Goal: Task Accomplishment & Management: Manage account settings

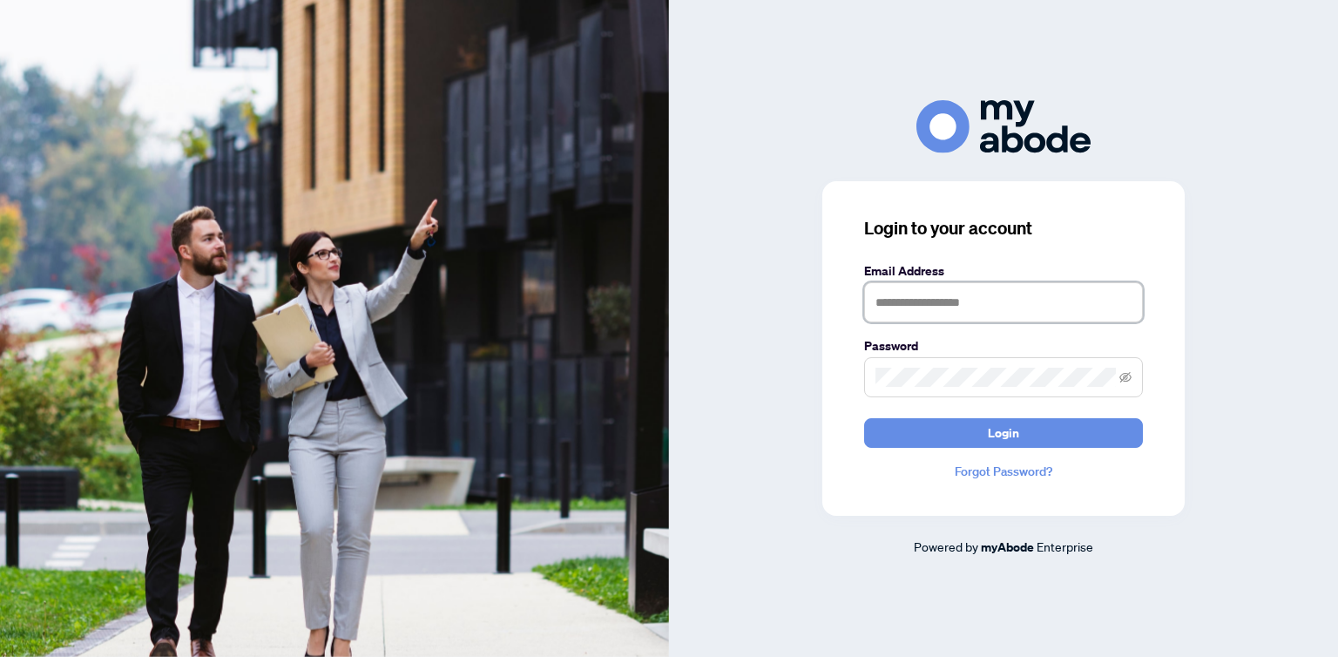
type input "**********"
click at [1024, 440] on button "Login" at bounding box center [1003, 433] width 279 height 30
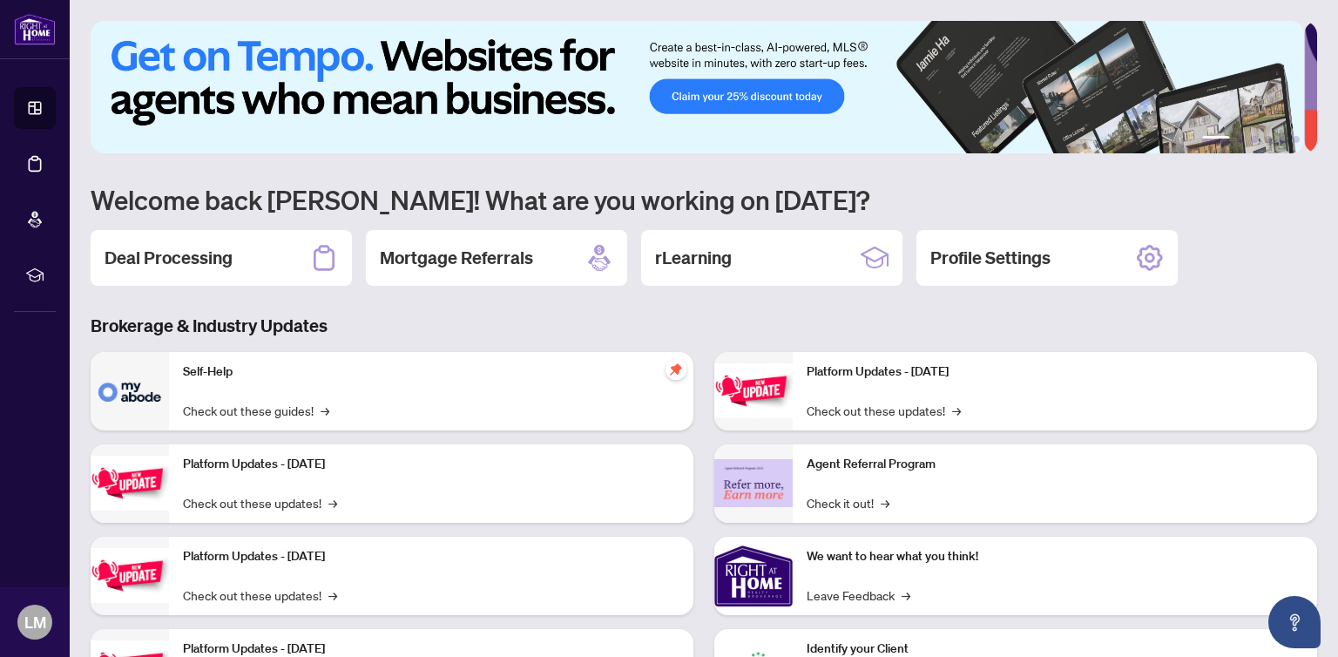
click at [228, 240] on div "Deal Processing" at bounding box center [221, 258] width 261 height 56
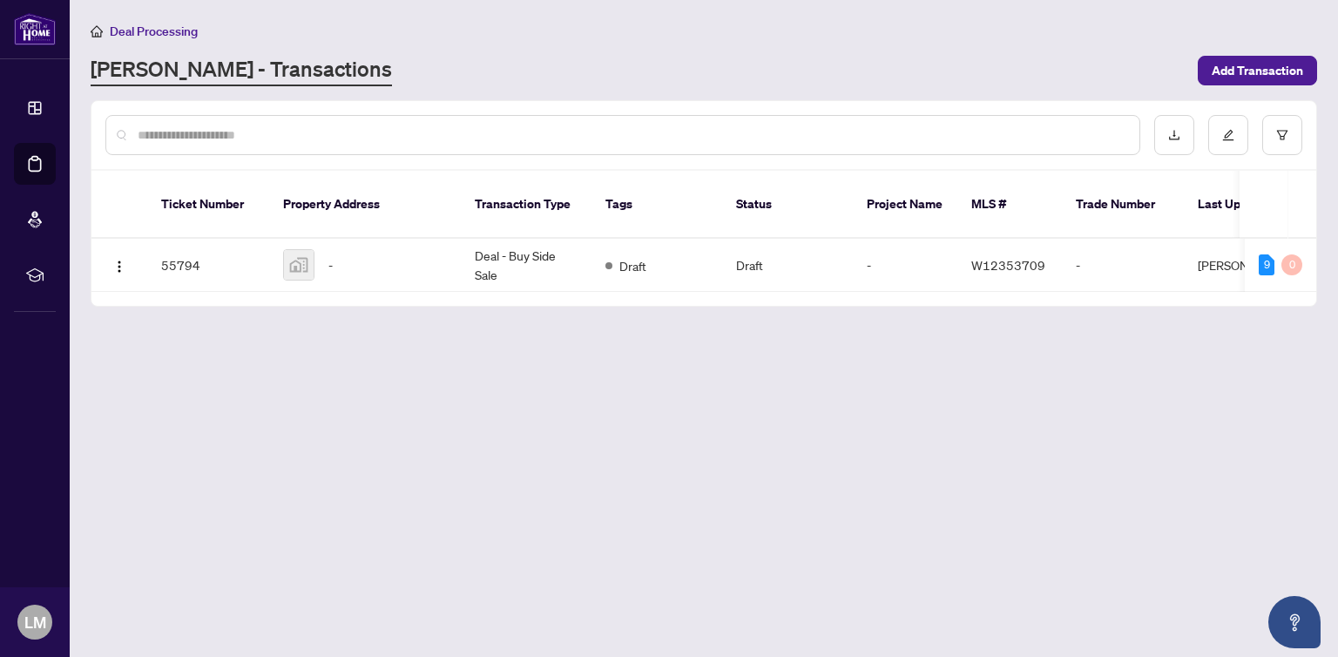
click at [307, 250] on img at bounding box center [299, 265] width 30 height 30
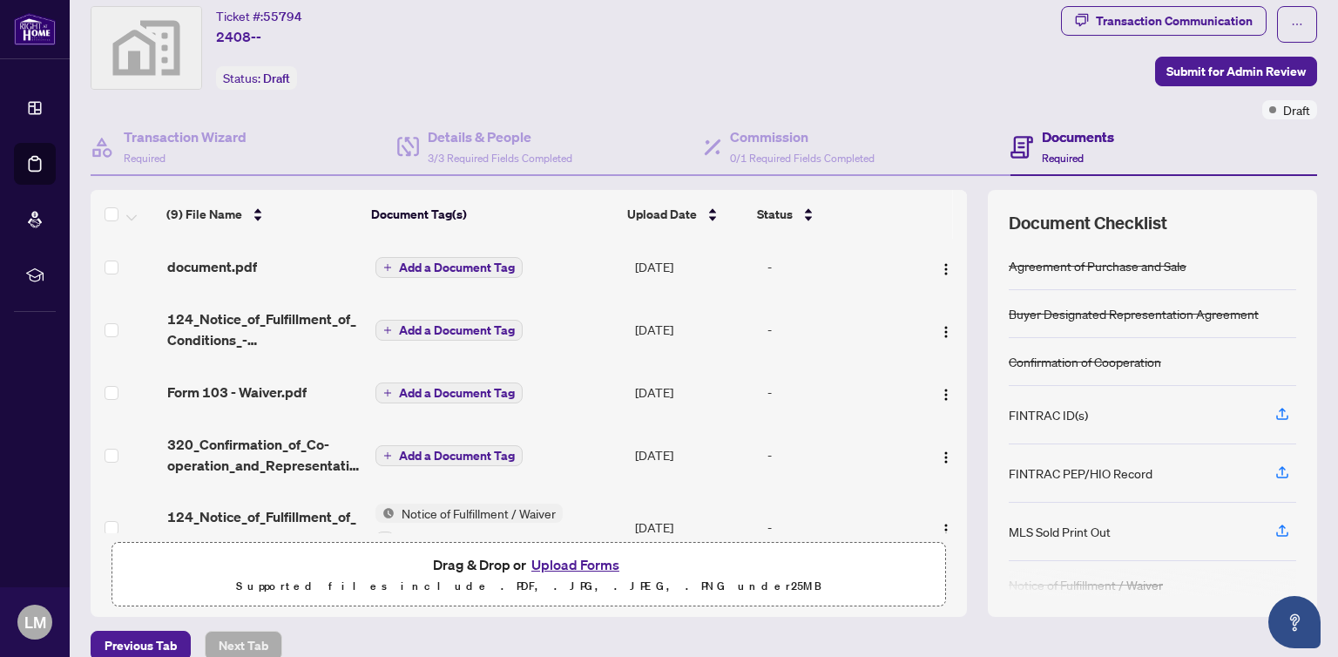
scroll to position [71, 0]
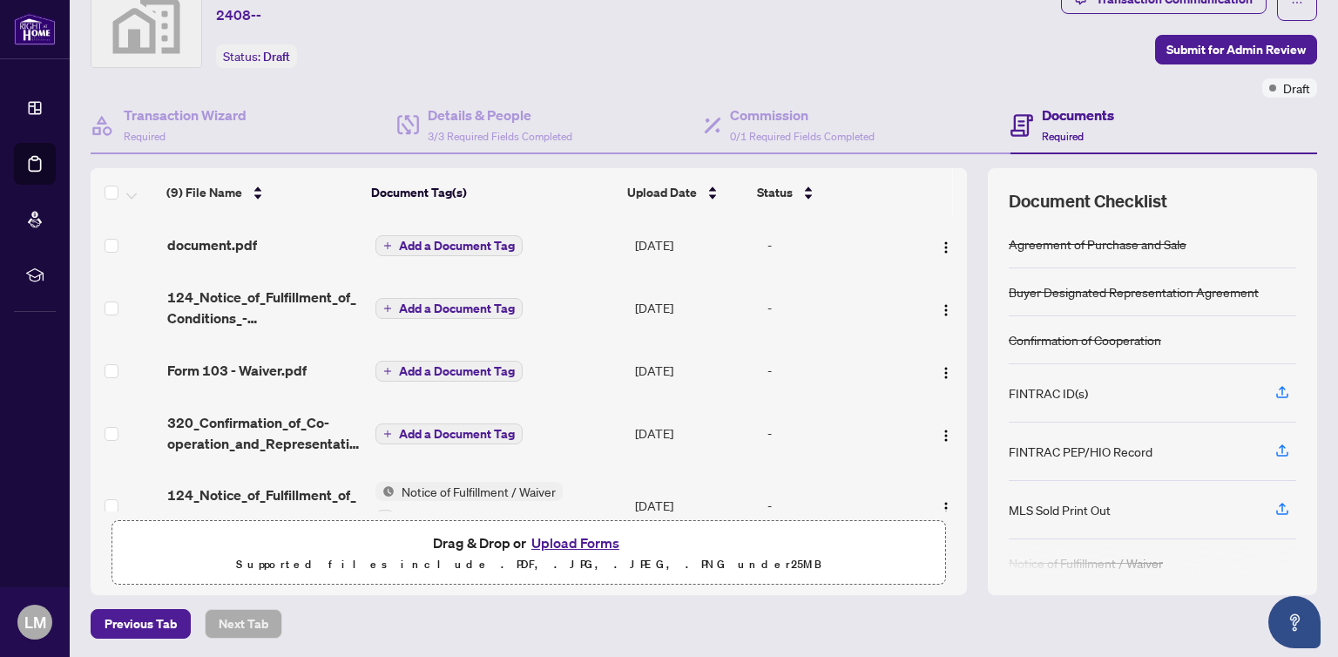
click at [968, 339] on div "(9) File Name Document Tag(s) Upload Date Status (9) File Name Document Tag(s) …" at bounding box center [704, 381] width 1227 height 427
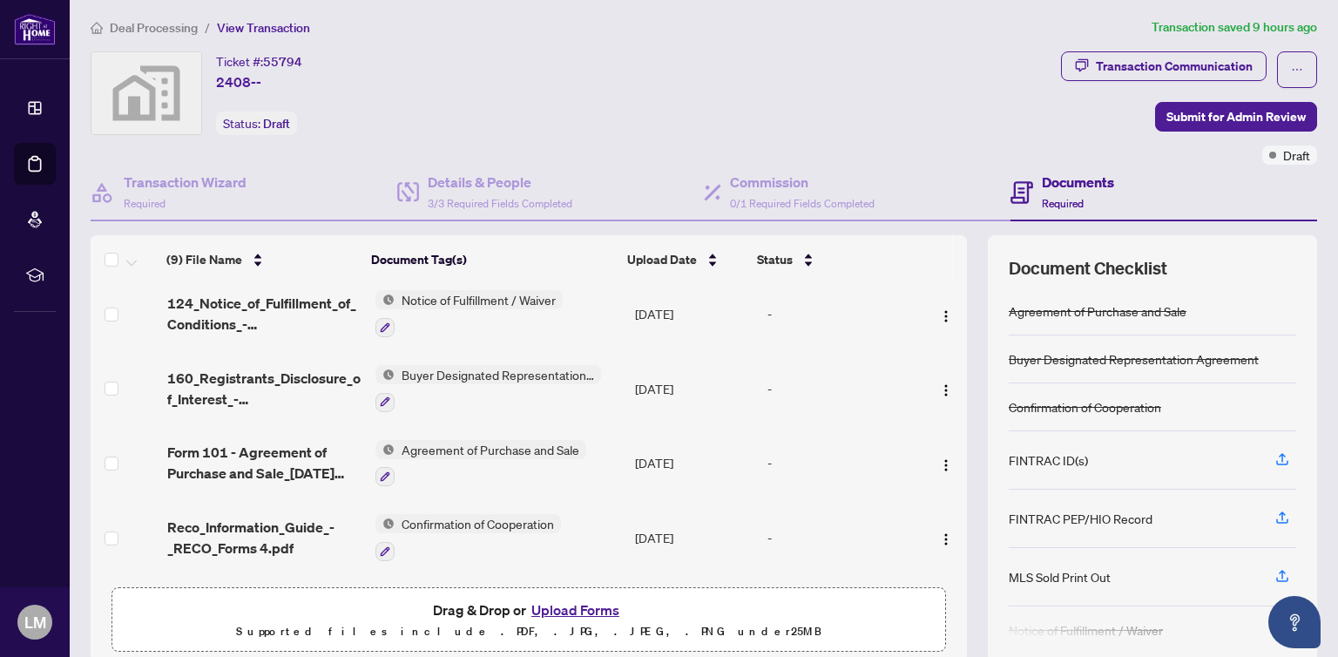
scroll to position [293, 0]
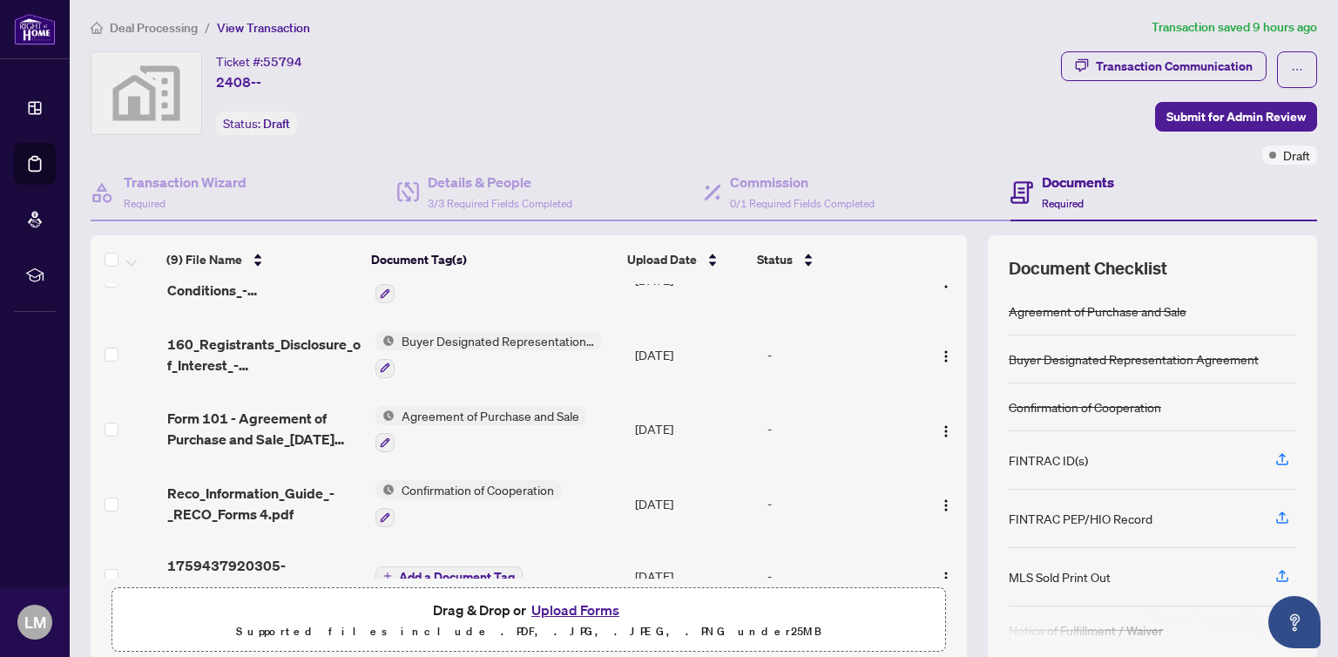
click at [303, 442] on span "Form 101 - Agreement of Purchase and Sale_[DATE] 15_48_07_signed 711 pm.pdf" at bounding box center [264, 429] width 194 height 42
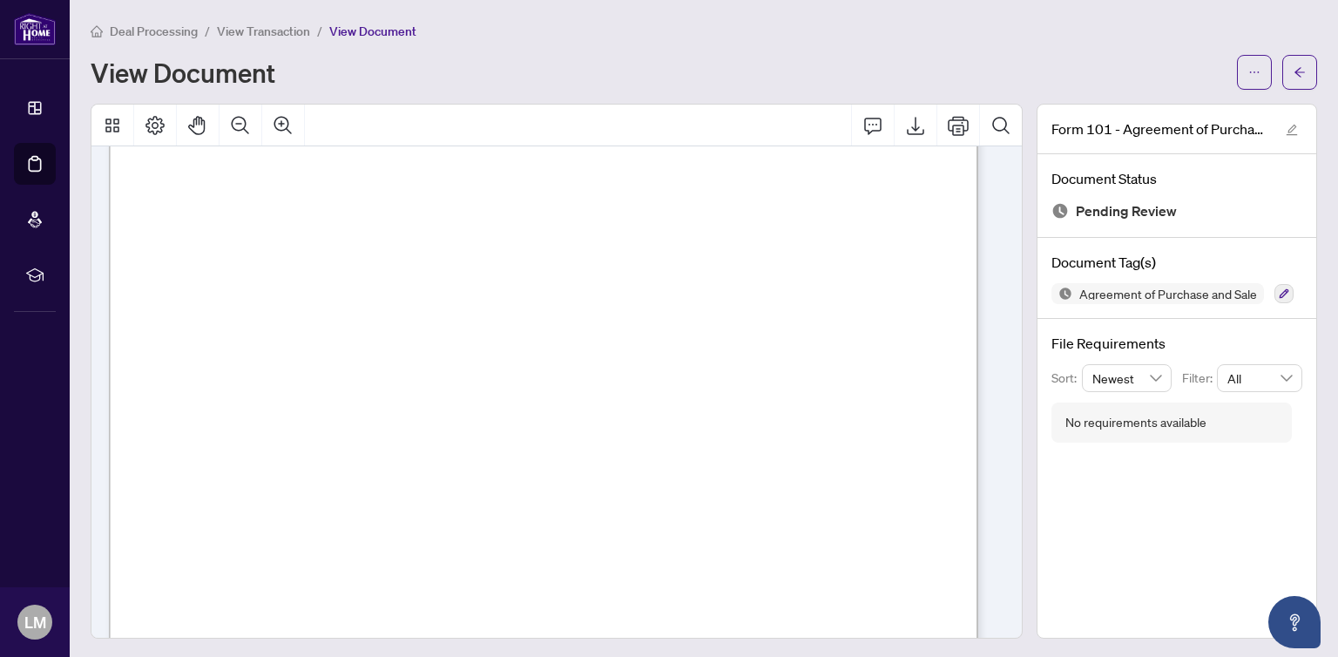
scroll to position [8095, 0]
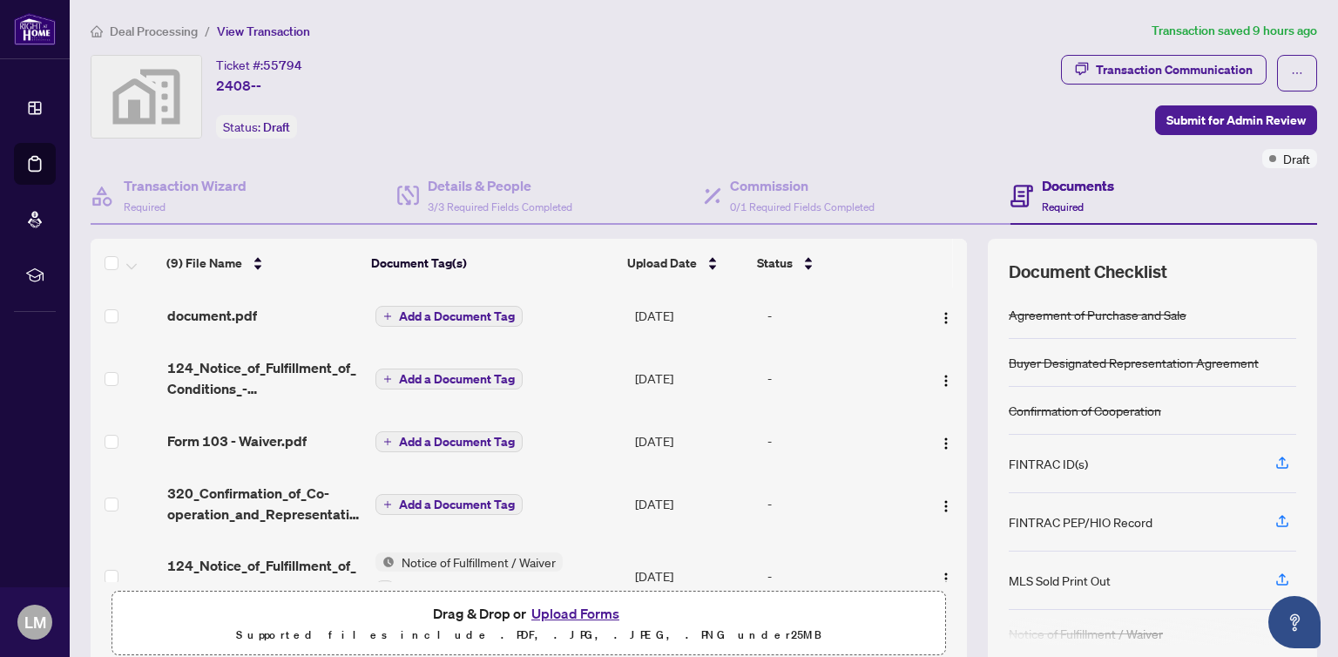
click at [268, 374] on span "124_Notice_of_Fulfillment_of_Conditions_-_Agreement_of_Purchase_and_Sale_-_A_-_…" at bounding box center [264, 378] width 194 height 42
click at [311, 440] on div "Form 103 - Waiver.pdf" at bounding box center [264, 440] width 194 height 21
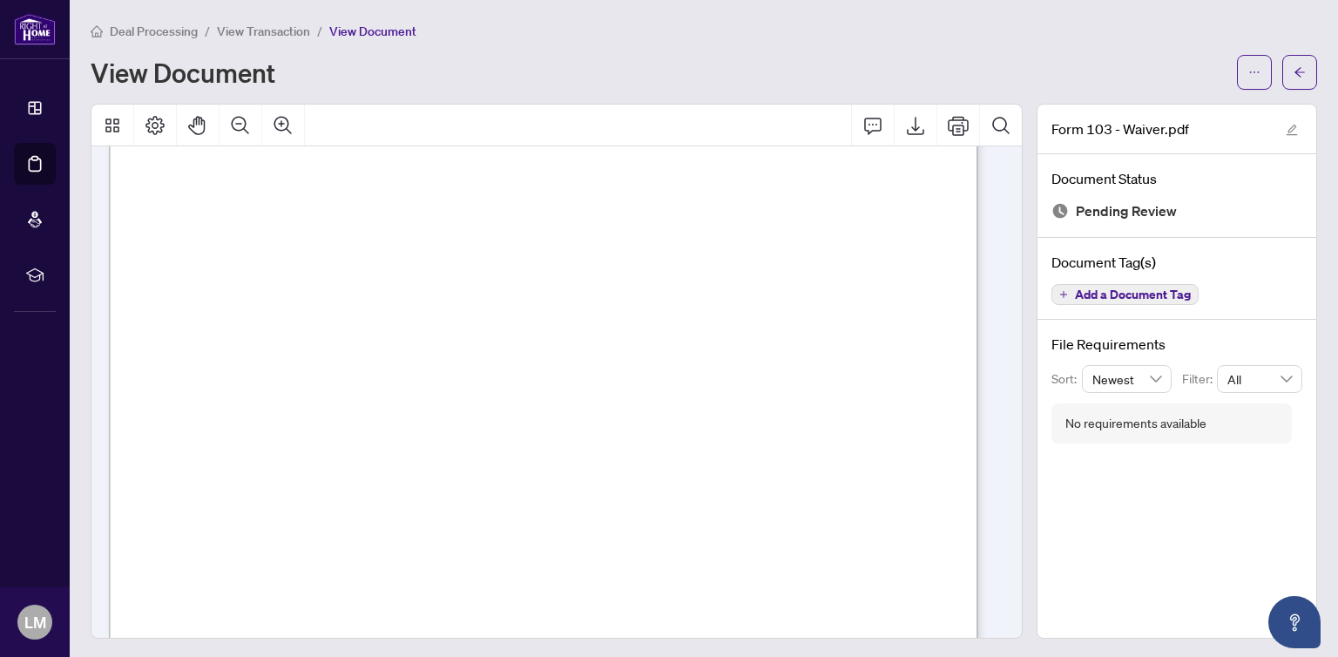
scroll to position [575, 0]
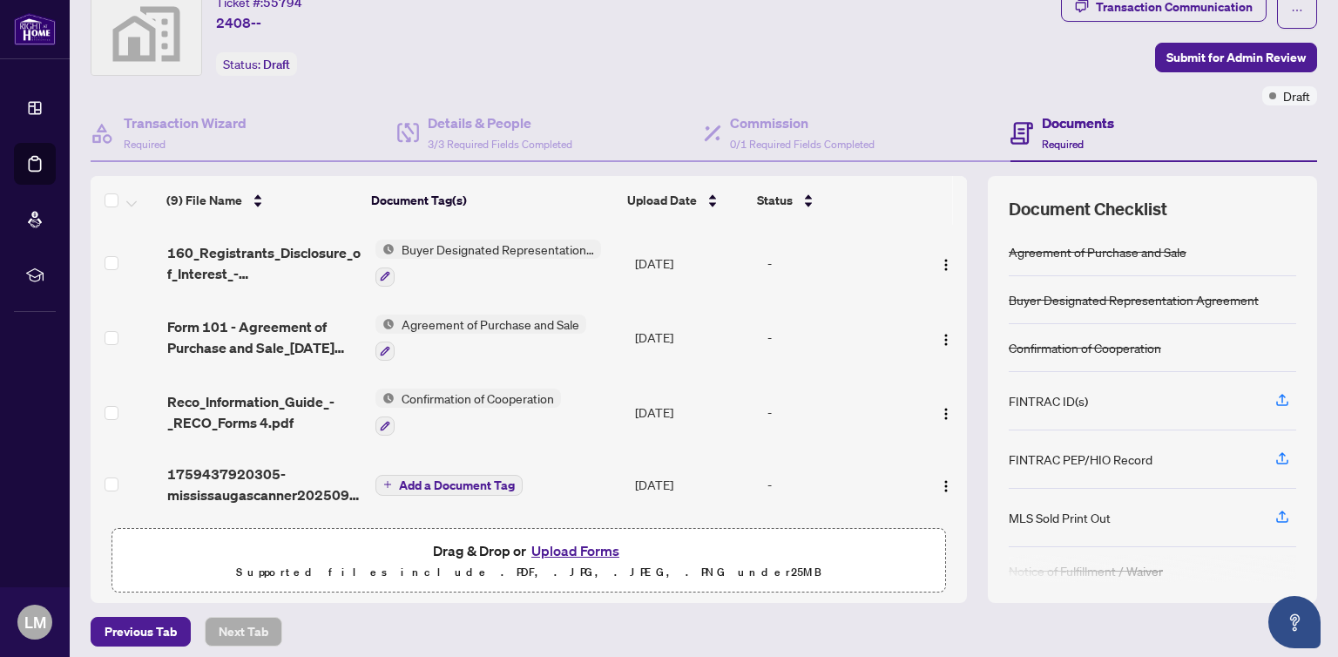
scroll to position [71, 0]
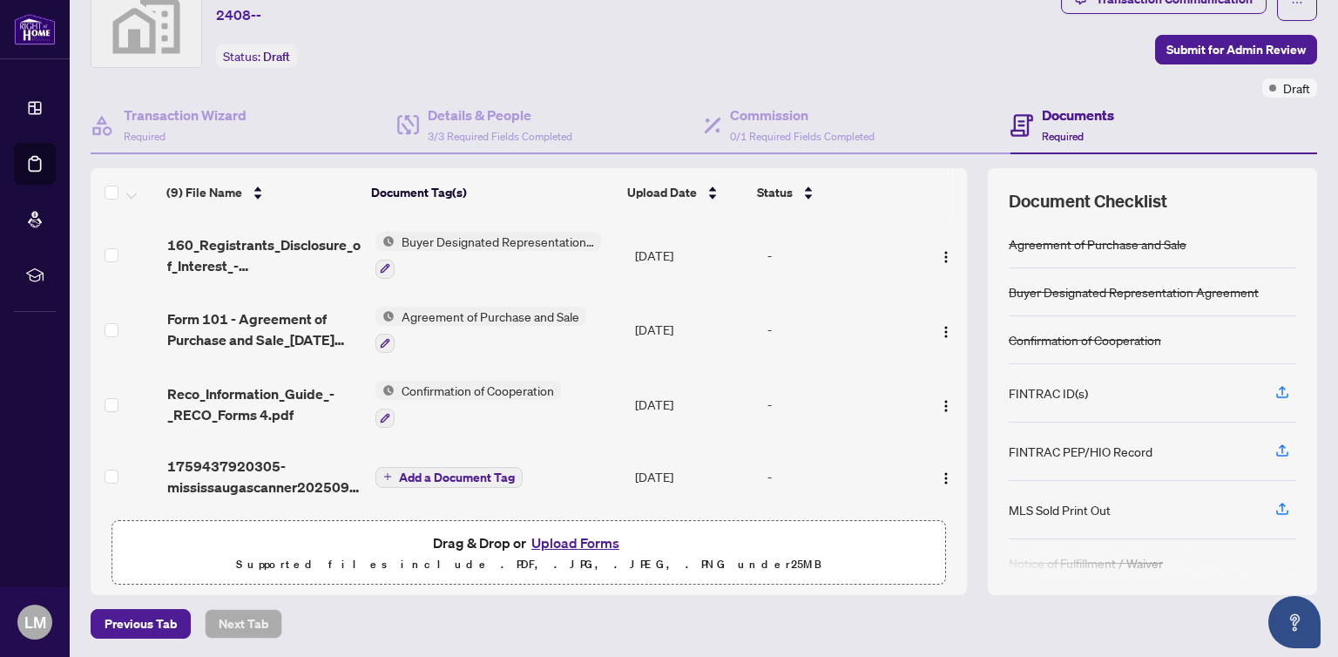
click at [263, 477] on span "1759437920305-mississaugascanner20250922122201.pdf" at bounding box center [264, 477] width 194 height 42
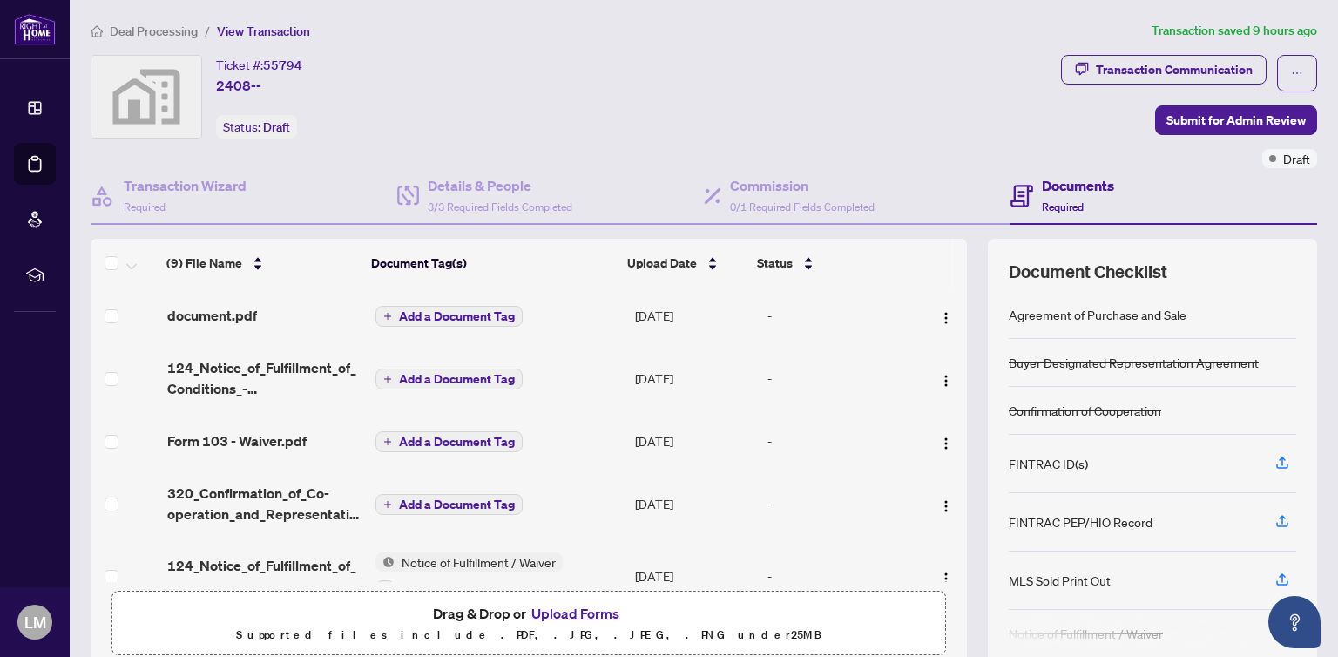
click at [289, 498] on span "320_Confirmation_of_Co-operation_and_Representation_-_Buyer_Seller_-_PropTx-[PE…" at bounding box center [264, 504] width 194 height 42
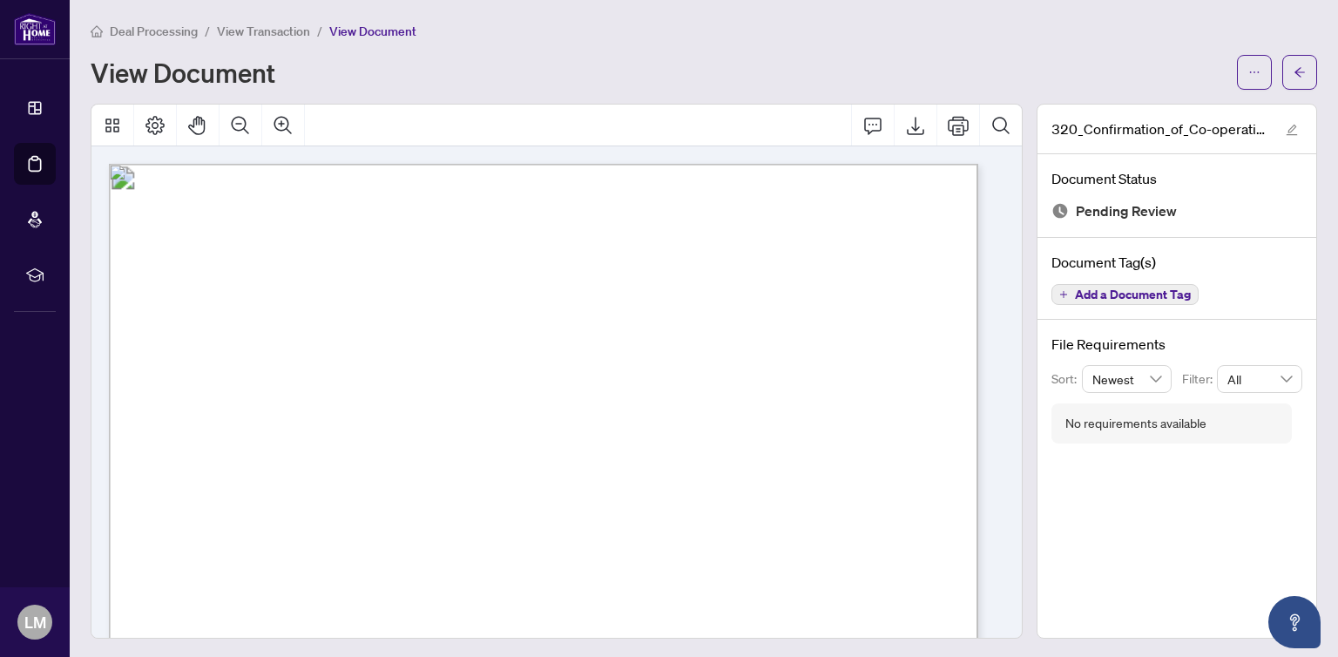
click at [120, 120] on icon "Thumbnails" at bounding box center [112, 125] width 21 height 21
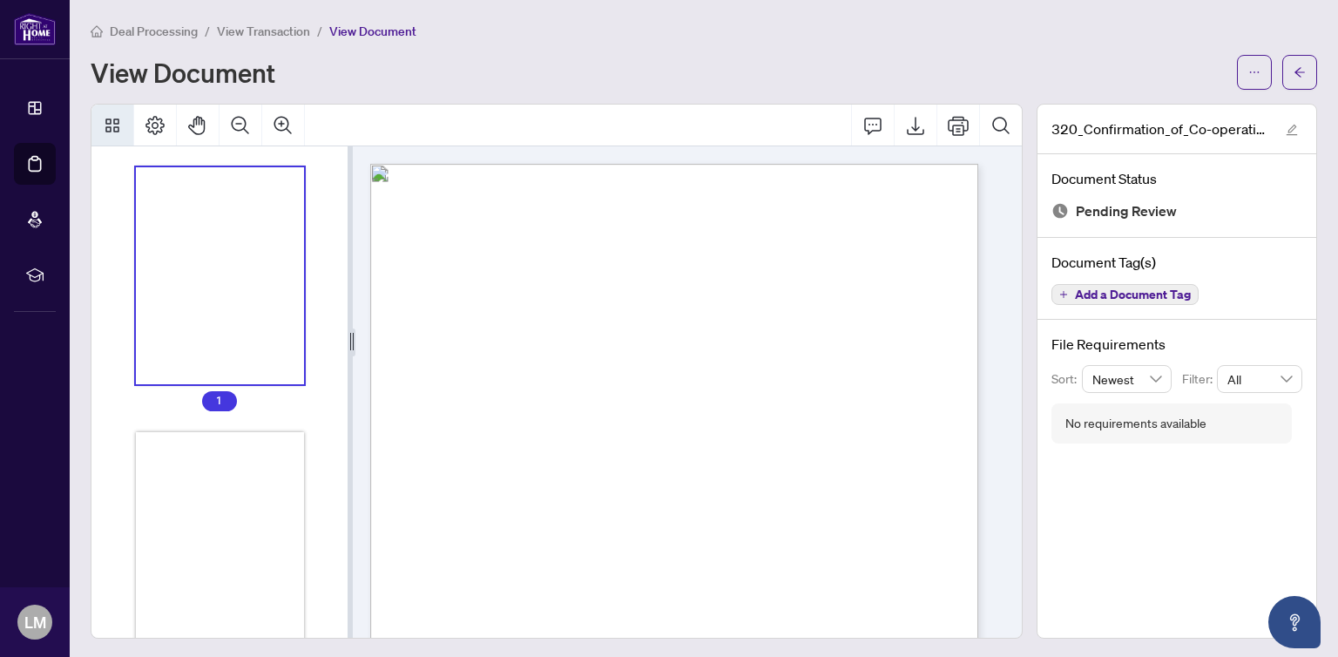
click at [261, 237] on div "Thumbnails" at bounding box center [220, 276] width 169 height 218
click at [241, 212] on div "Thumbnails" at bounding box center [220, 217] width 169 height 218
click at [504, 58] on div "View Document" at bounding box center [659, 72] width 1136 height 28
click at [421, 56] on div "View Document" at bounding box center [704, 72] width 1227 height 35
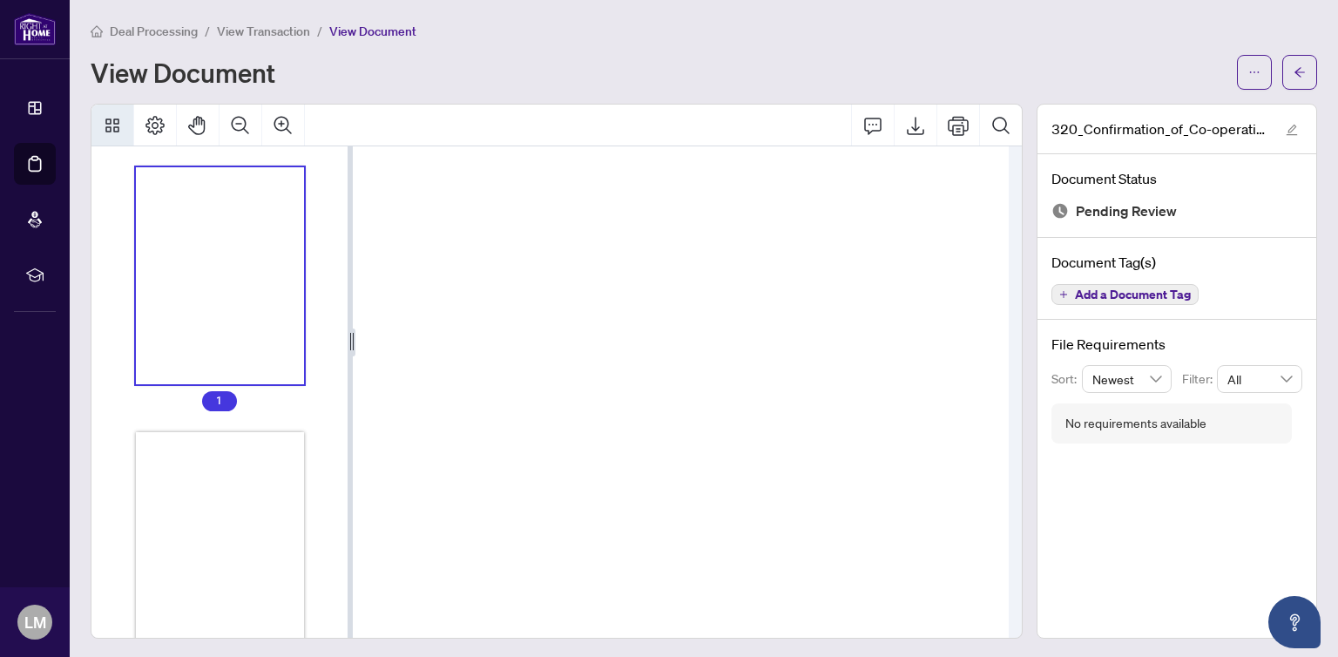
scroll to position [0, 40]
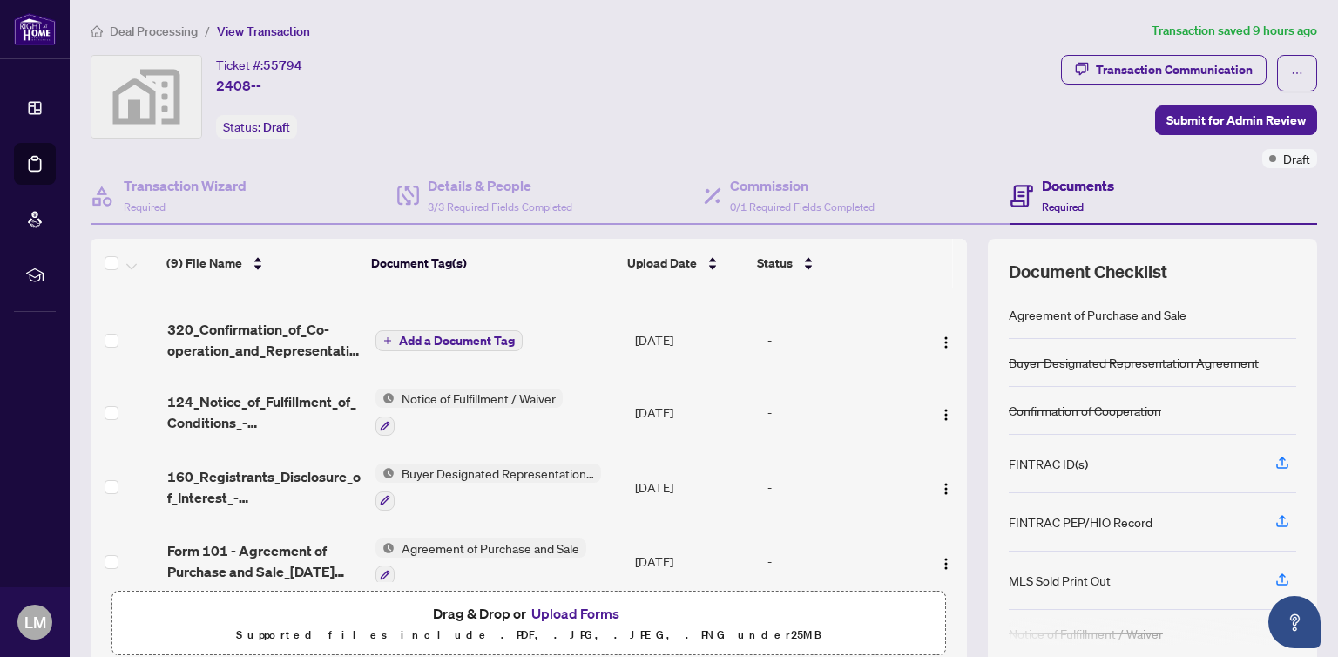
scroll to position [166, 0]
click at [939, 405] on img "button" at bounding box center [946, 412] width 14 height 14
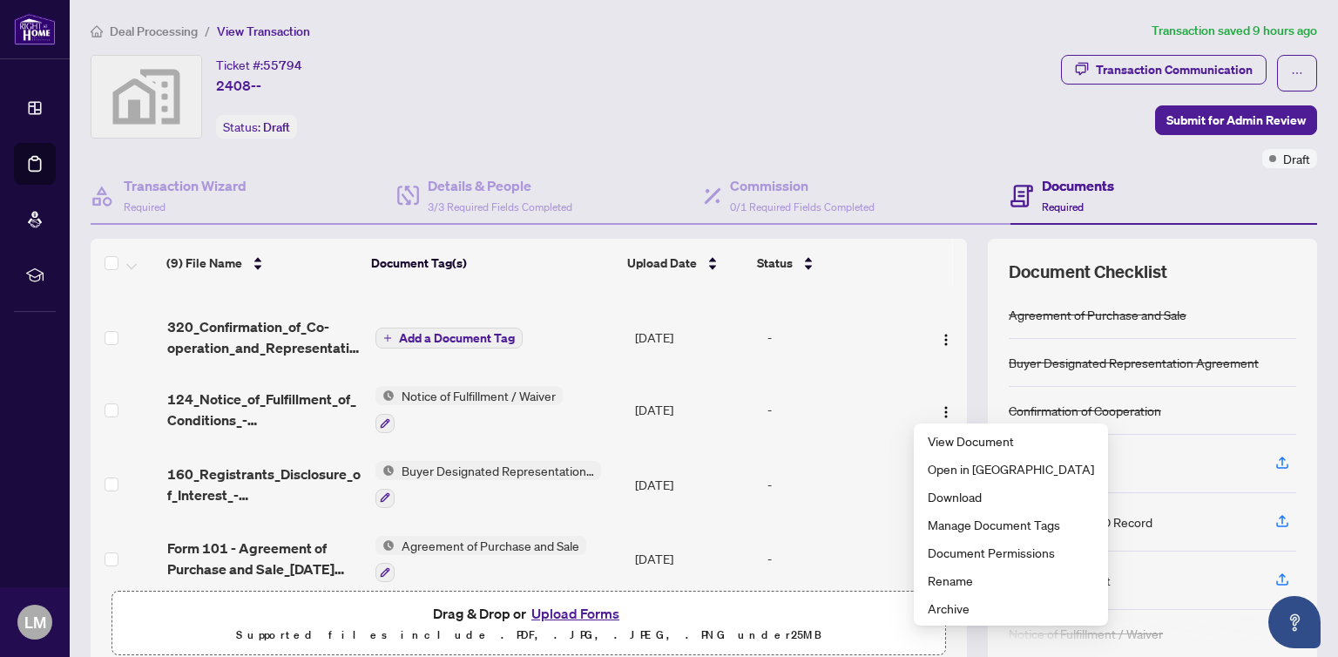
click at [826, 438] on td "-" at bounding box center [840, 409] width 160 height 75
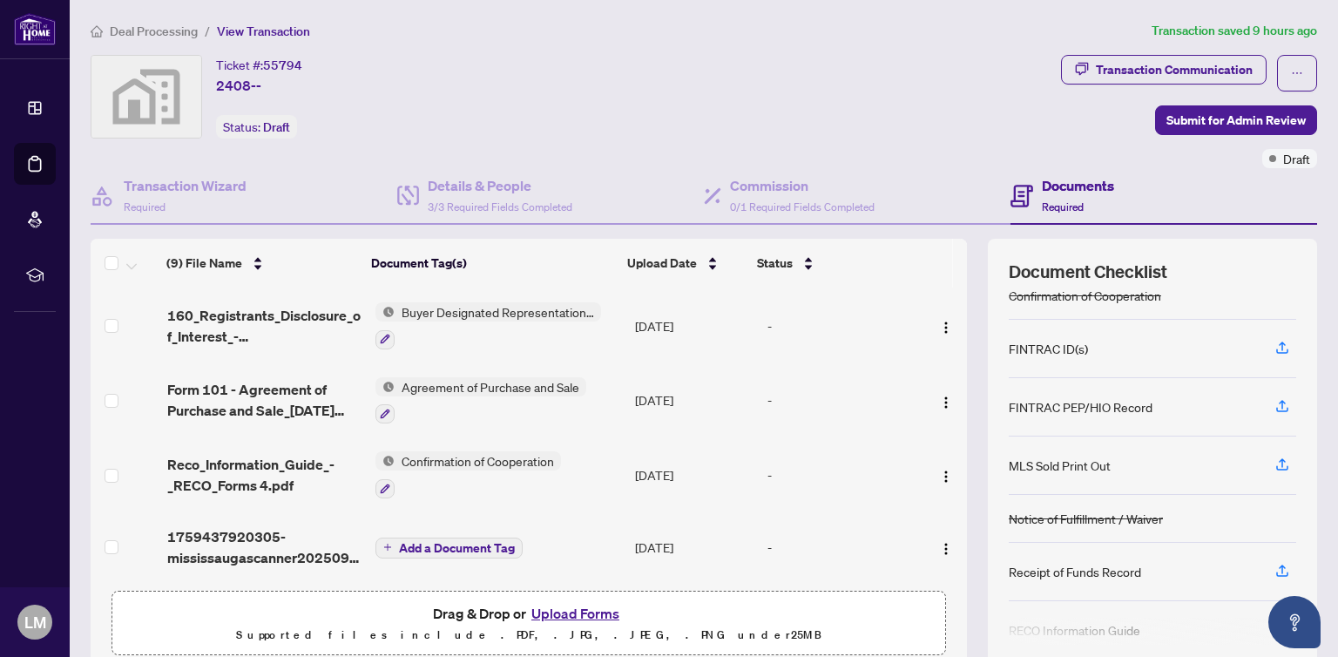
scroll to position [106, 0]
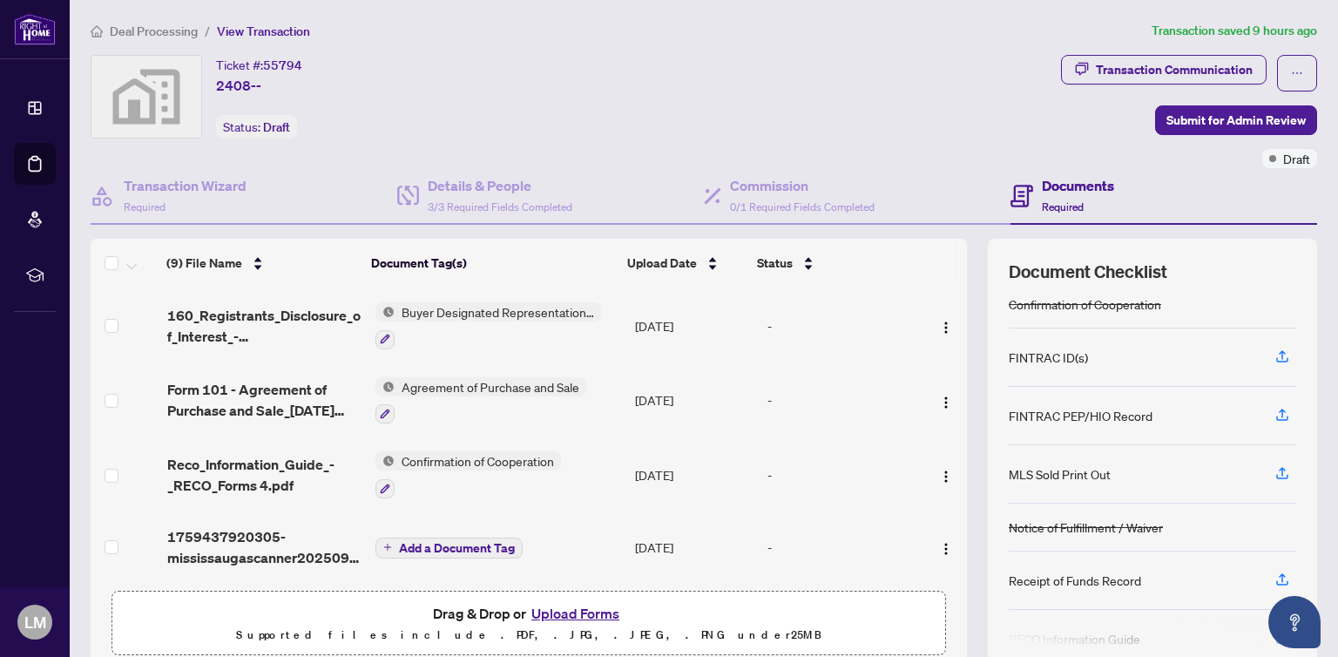
click at [939, 542] on img "button" at bounding box center [946, 549] width 14 height 14
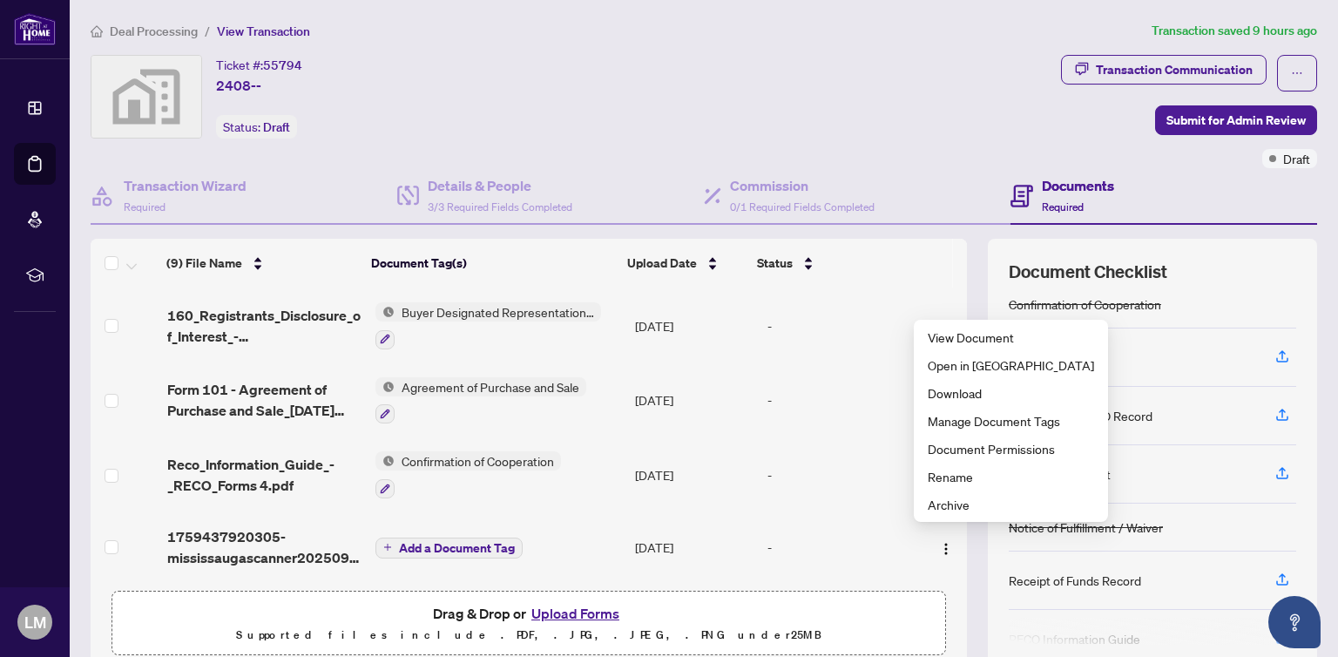
click at [299, 550] on span "1759437920305-mississaugascanner20250922122201.pdf" at bounding box center [264, 547] width 194 height 42
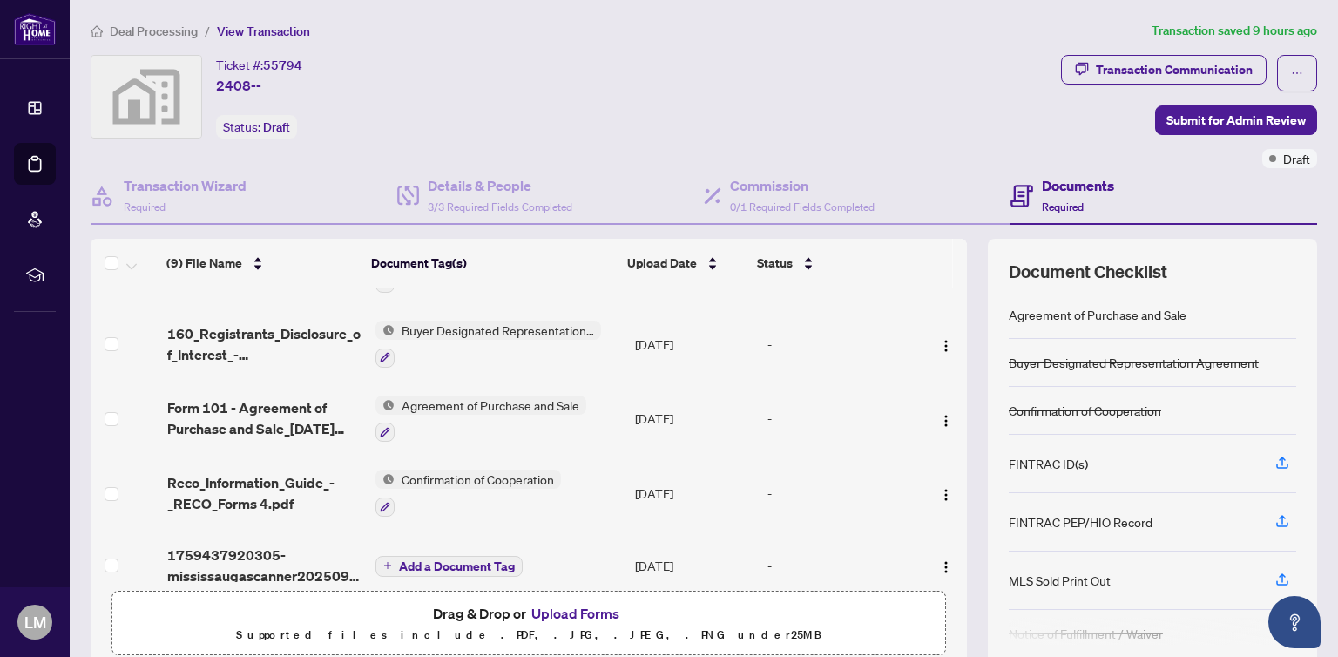
scroll to position [325, 0]
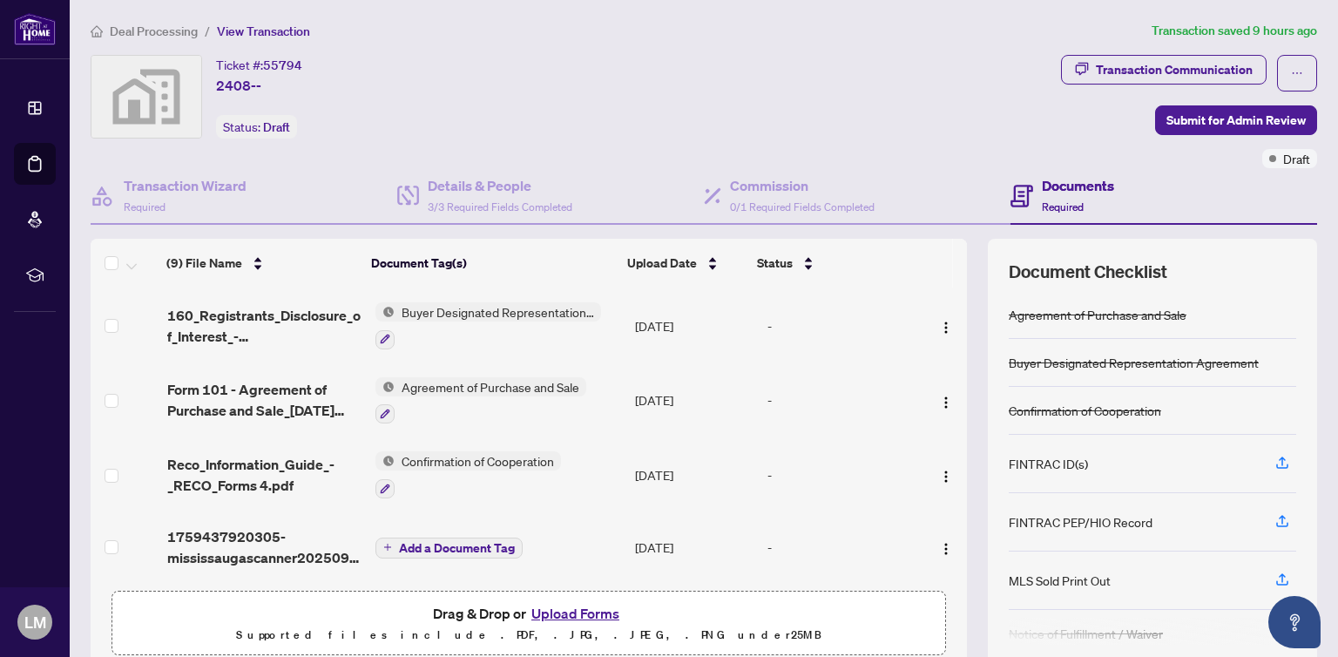
click at [939, 545] on img "button" at bounding box center [946, 549] width 14 height 14
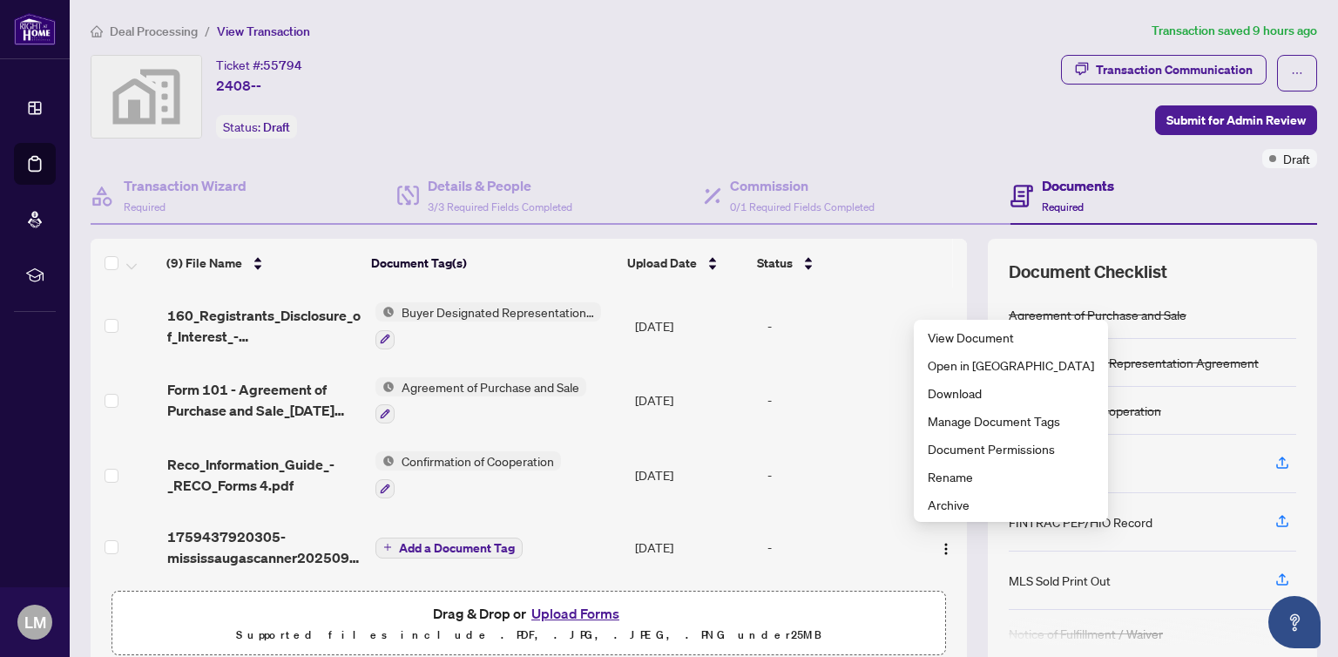
click at [963, 481] on span "Rename" at bounding box center [1011, 476] width 166 height 19
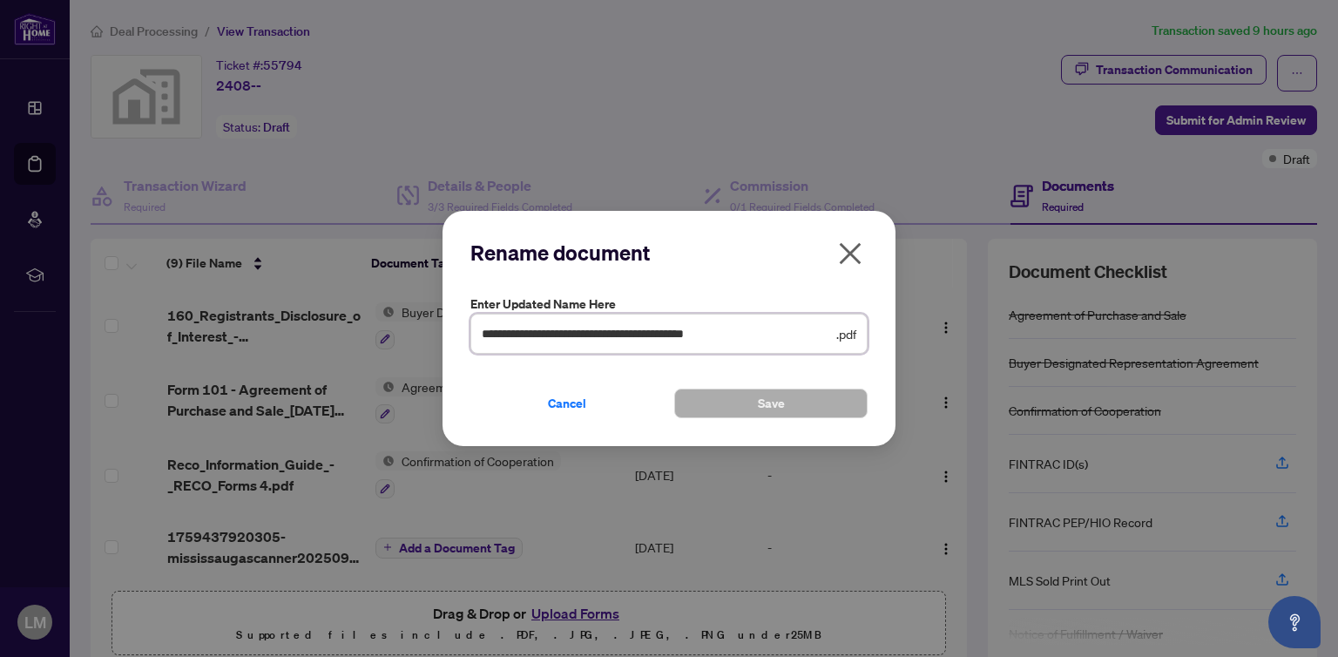
click at [794, 333] on input "**********" at bounding box center [657, 333] width 351 height 19
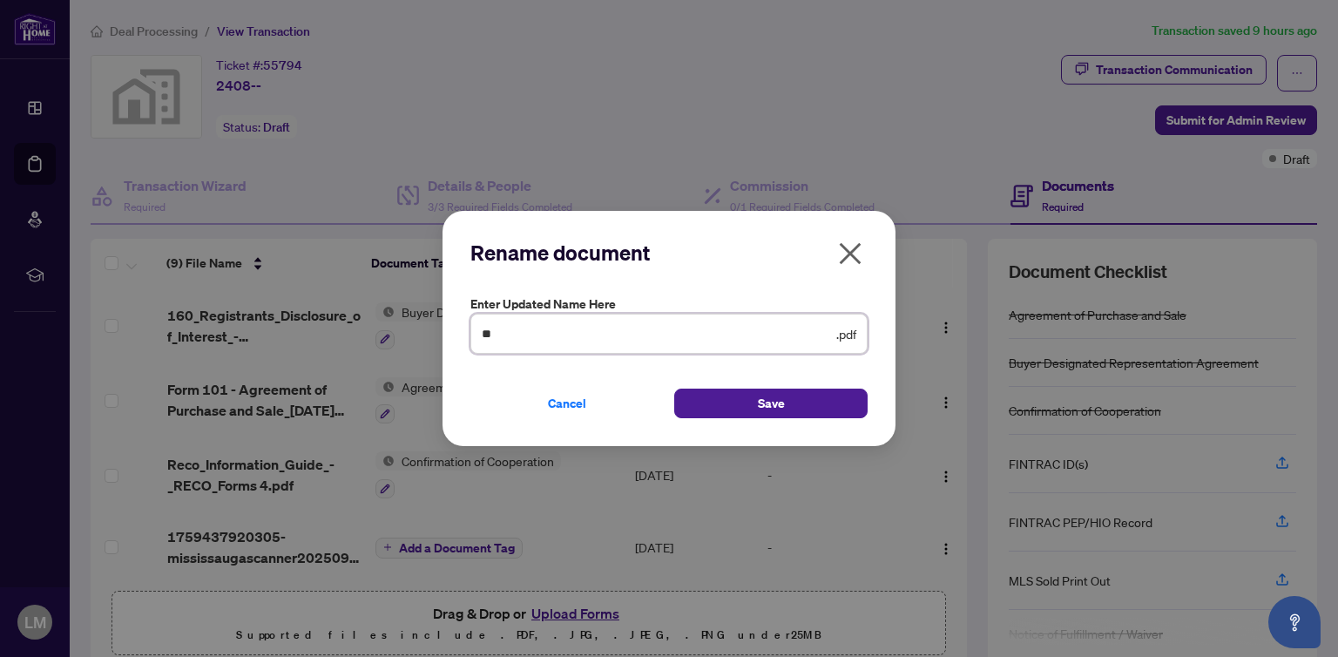
type input "*"
type input "**********"
click at [774, 410] on span "Save" at bounding box center [771, 403] width 27 height 28
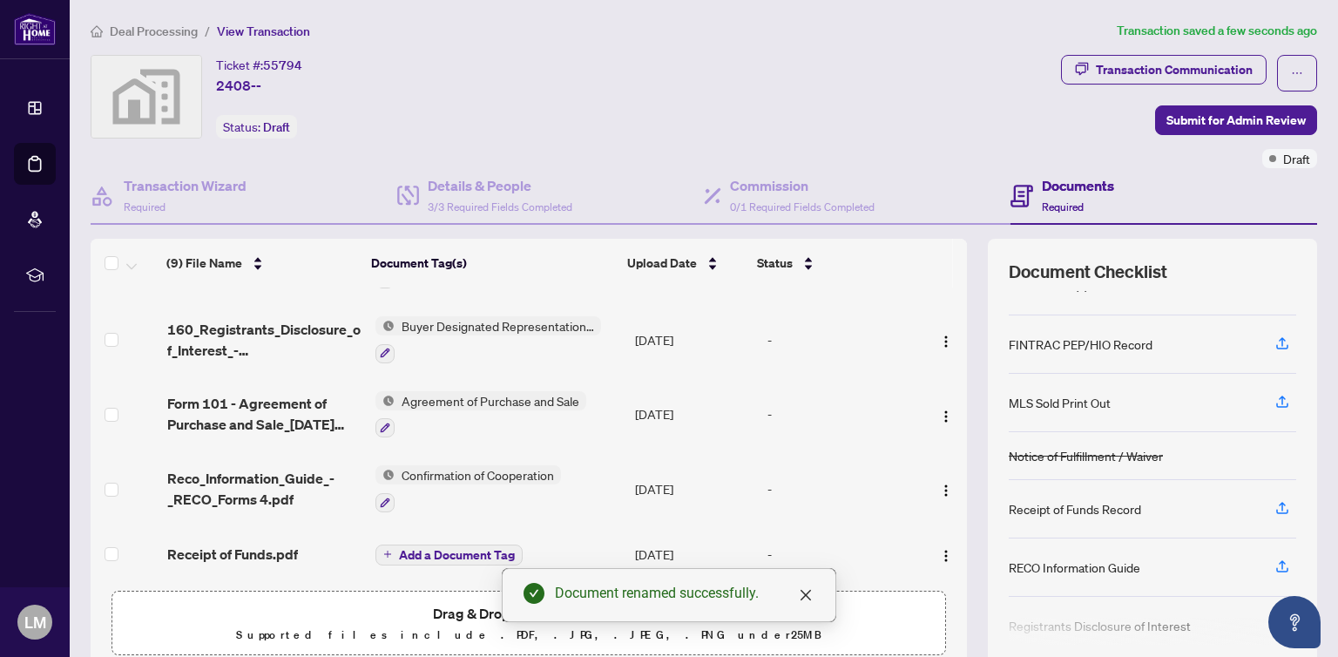
scroll to position [178, 0]
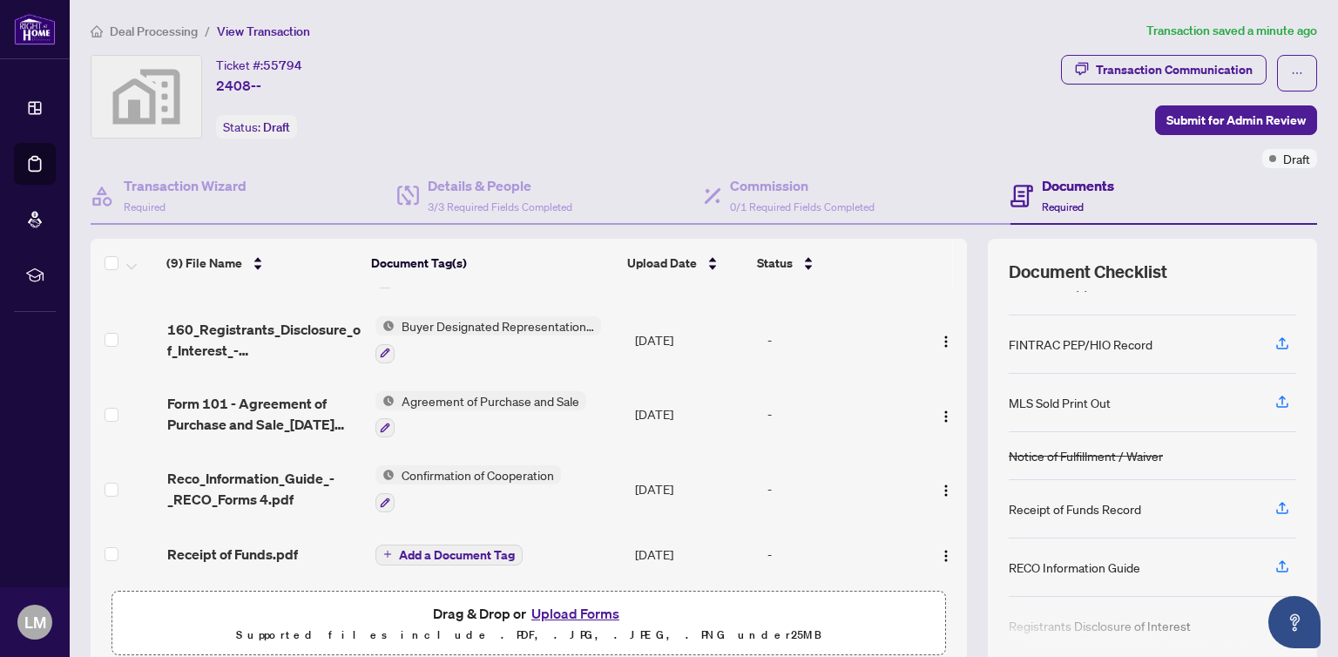
click at [1107, 505] on div "Receipt of Funds Record" at bounding box center [1075, 508] width 132 height 19
click at [1279, 505] on button "button" at bounding box center [1282, 509] width 28 height 30
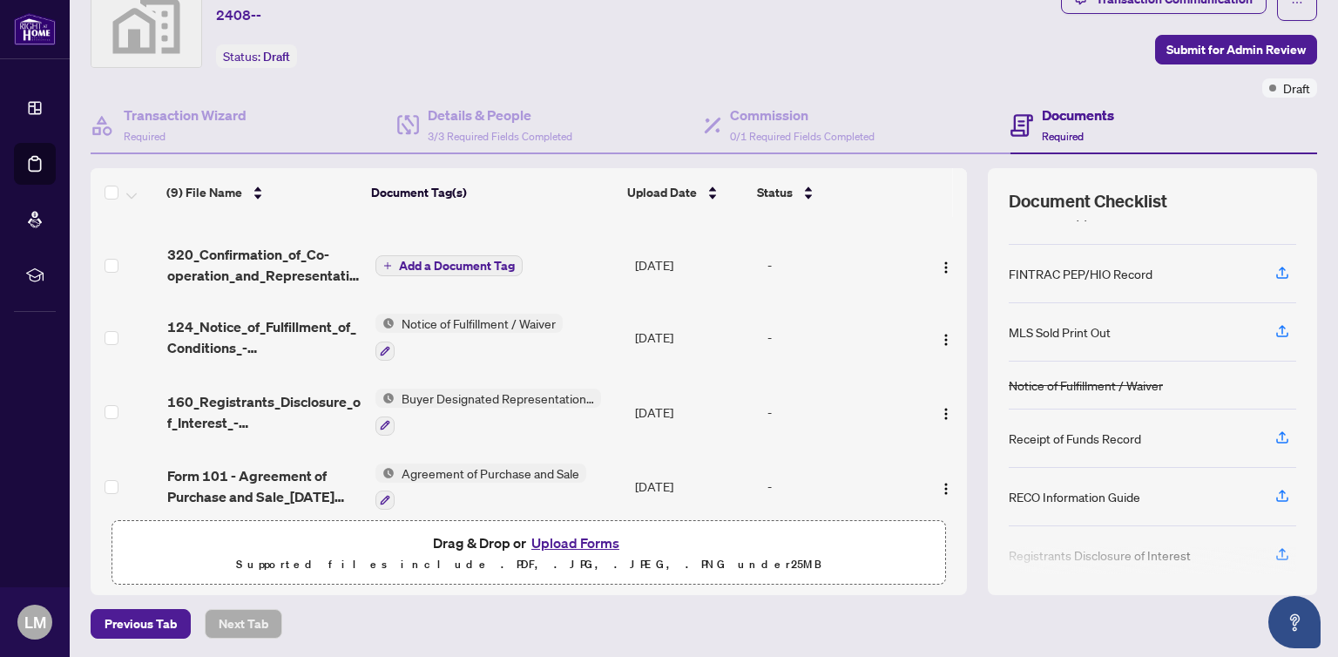
scroll to position [167, 0]
click at [578, 544] on button "Upload Forms" at bounding box center [575, 542] width 98 height 23
click at [581, 533] on button "Upload Forms" at bounding box center [575, 542] width 98 height 23
click at [600, 537] on button "Upload Forms" at bounding box center [575, 542] width 98 height 23
click at [551, 537] on button "Upload Forms" at bounding box center [575, 542] width 98 height 23
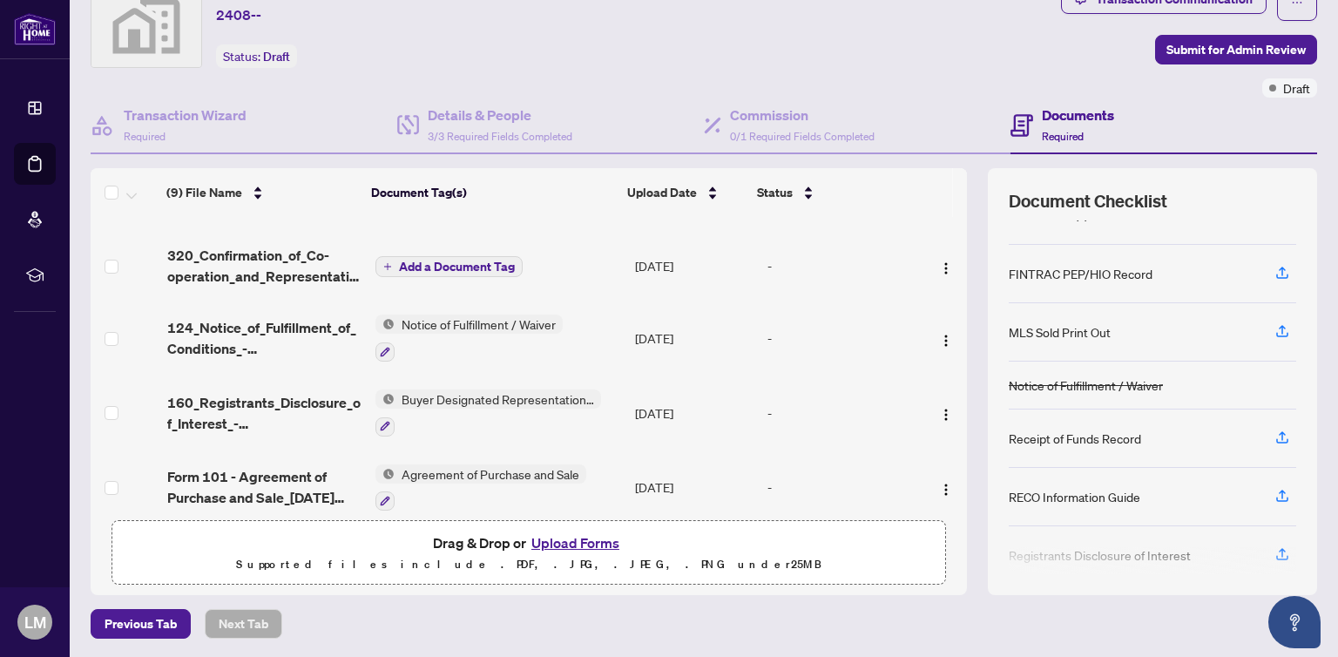
click at [162, 620] on span "Previous Tab" at bounding box center [141, 624] width 72 height 28
